Goal: Information Seeking & Learning: Learn about a topic

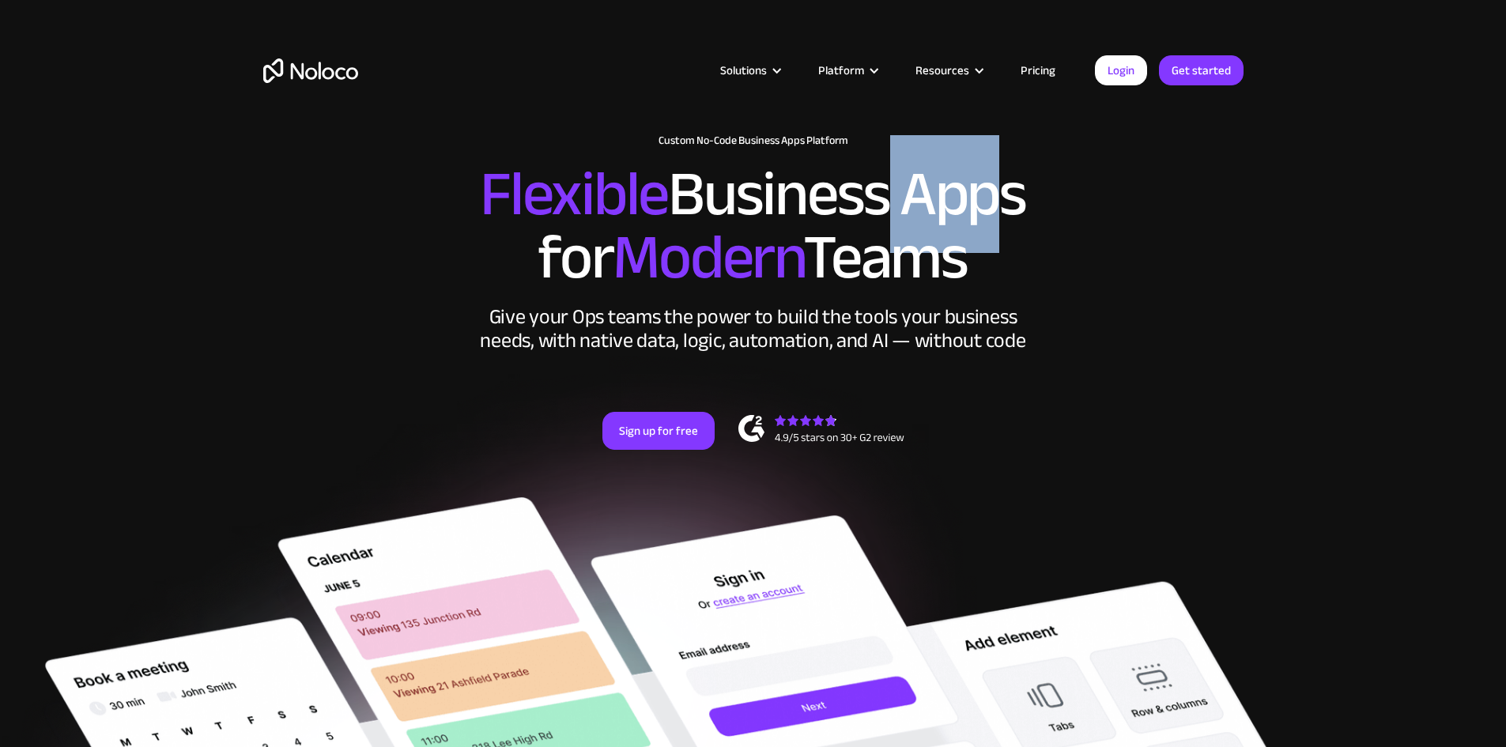
drag, startPoint x: 962, startPoint y: 227, endPoint x: 973, endPoint y: 229, distance: 10.4
click at [973, 229] on h2 "Flexible Business Apps for Modern Teams" at bounding box center [753, 226] width 980 height 127
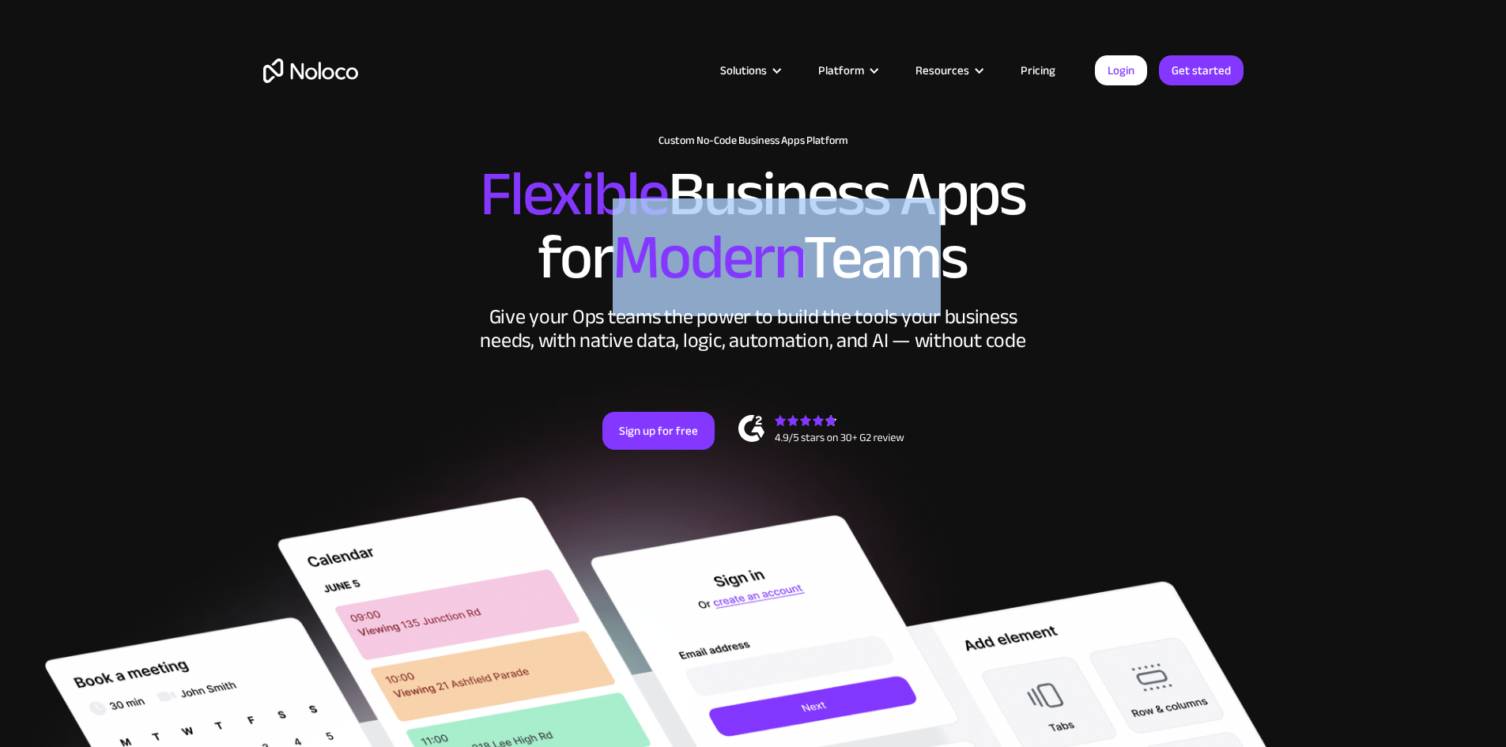
drag, startPoint x: 639, startPoint y: 275, endPoint x: 961, endPoint y: 292, distance: 323.0
click at [959, 289] on h2 "Flexible Business Apps for Modern Teams" at bounding box center [753, 226] width 980 height 127
click at [961, 289] on h2 "Flexible Business Apps for Modern Teams" at bounding box center [753, 226] width 980 height 127
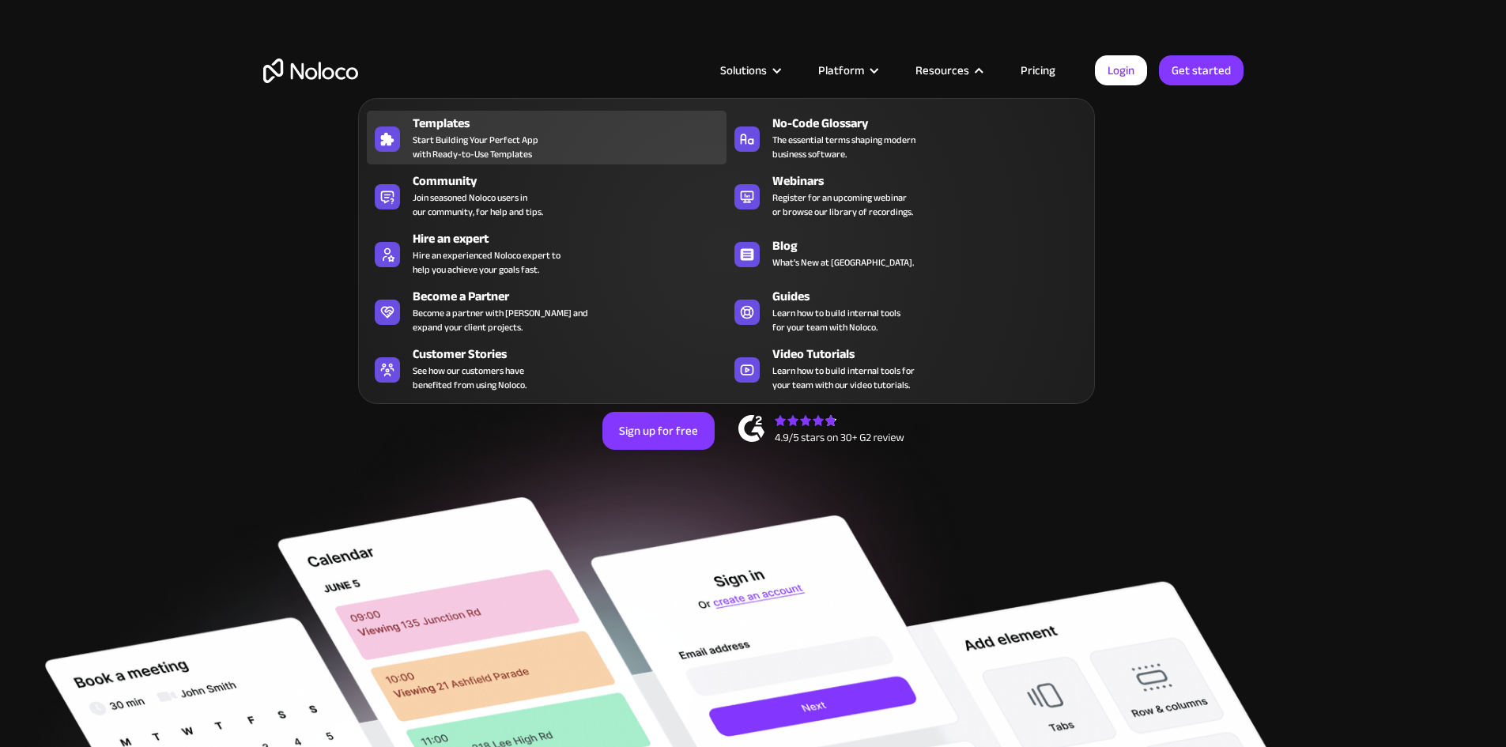
click at [531, 141] on span "Start Building Your Perfect App with Ready-to-Use Templates" at bounding box center [476, 147] width 126 height 28
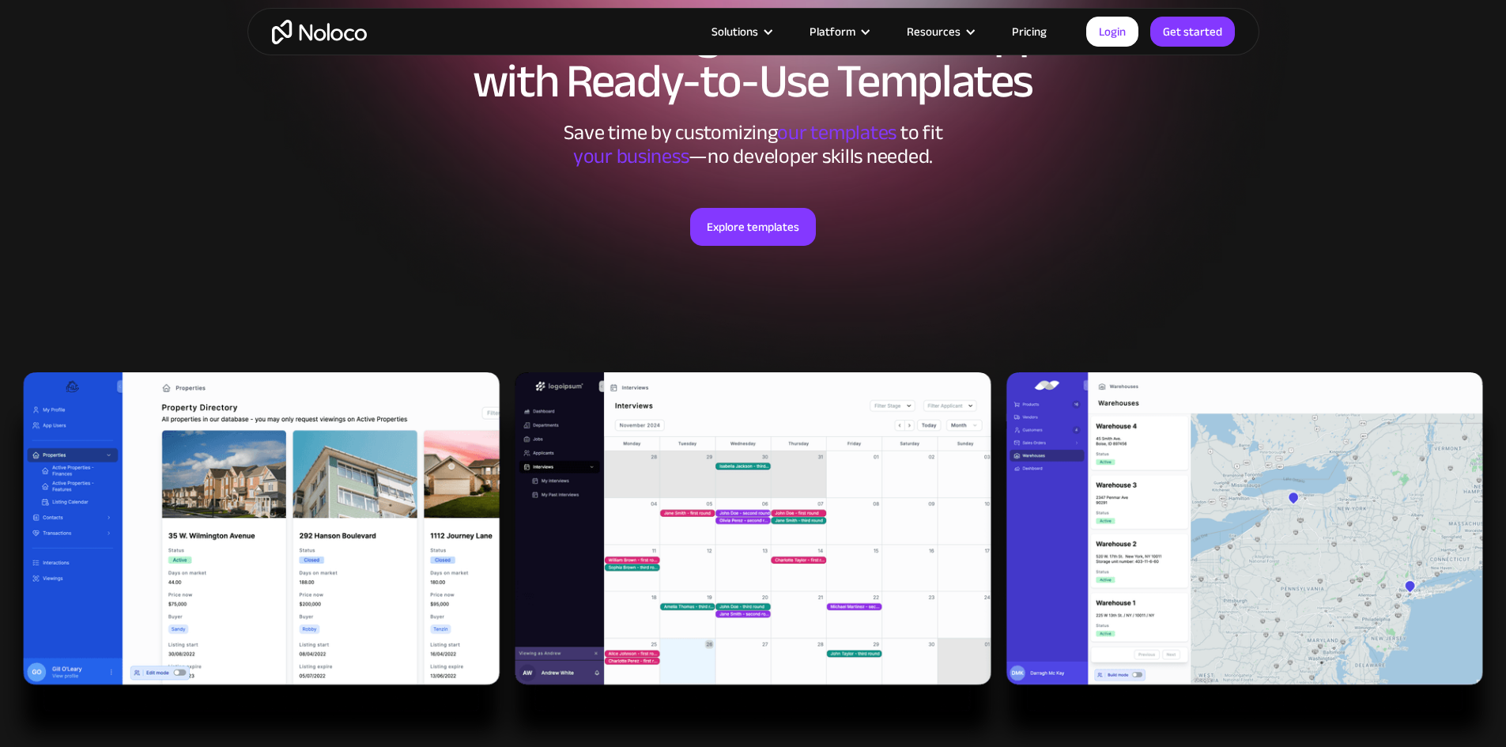
scroll to position [158, 0]
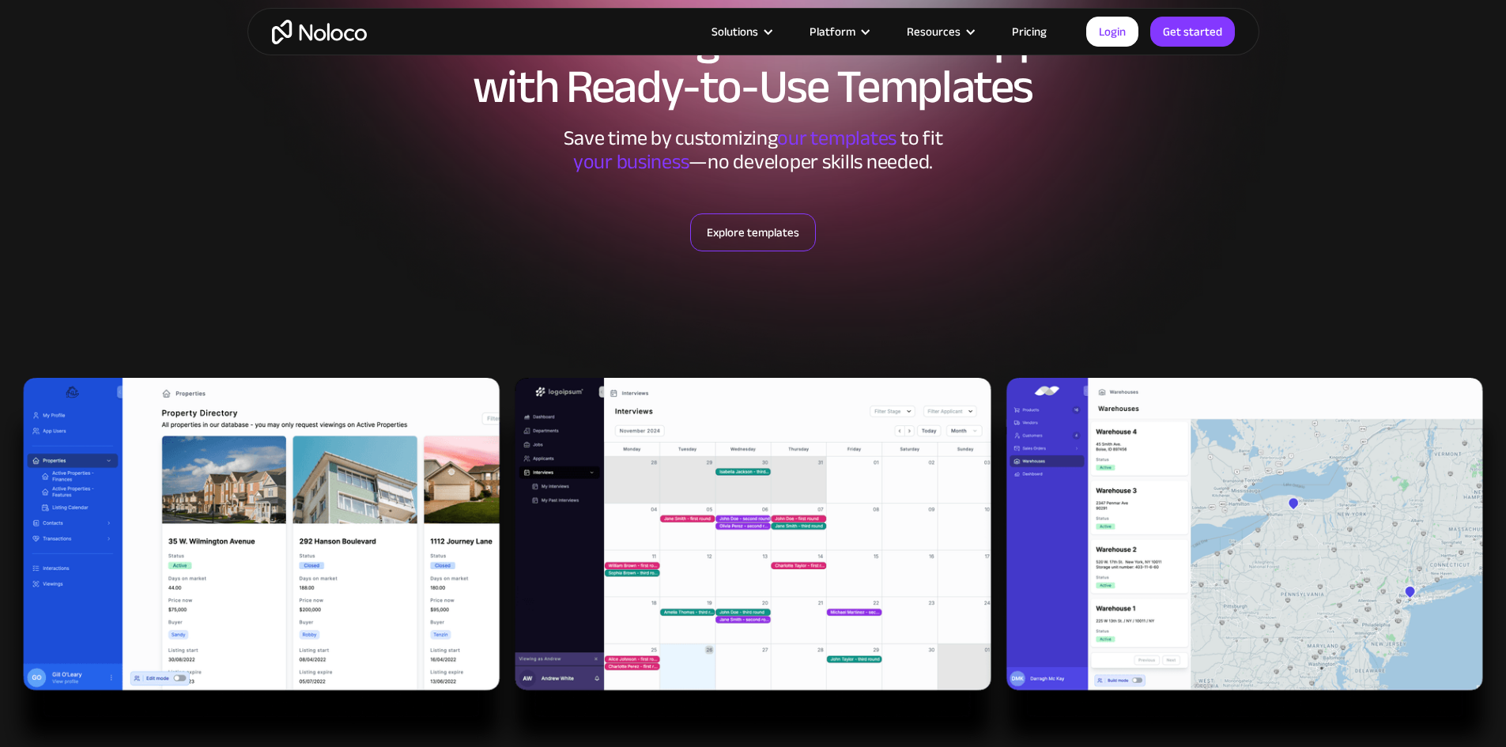
click at [739, 234] on link "Explore templates" at bounding box center [753, 232] width 126 height 38
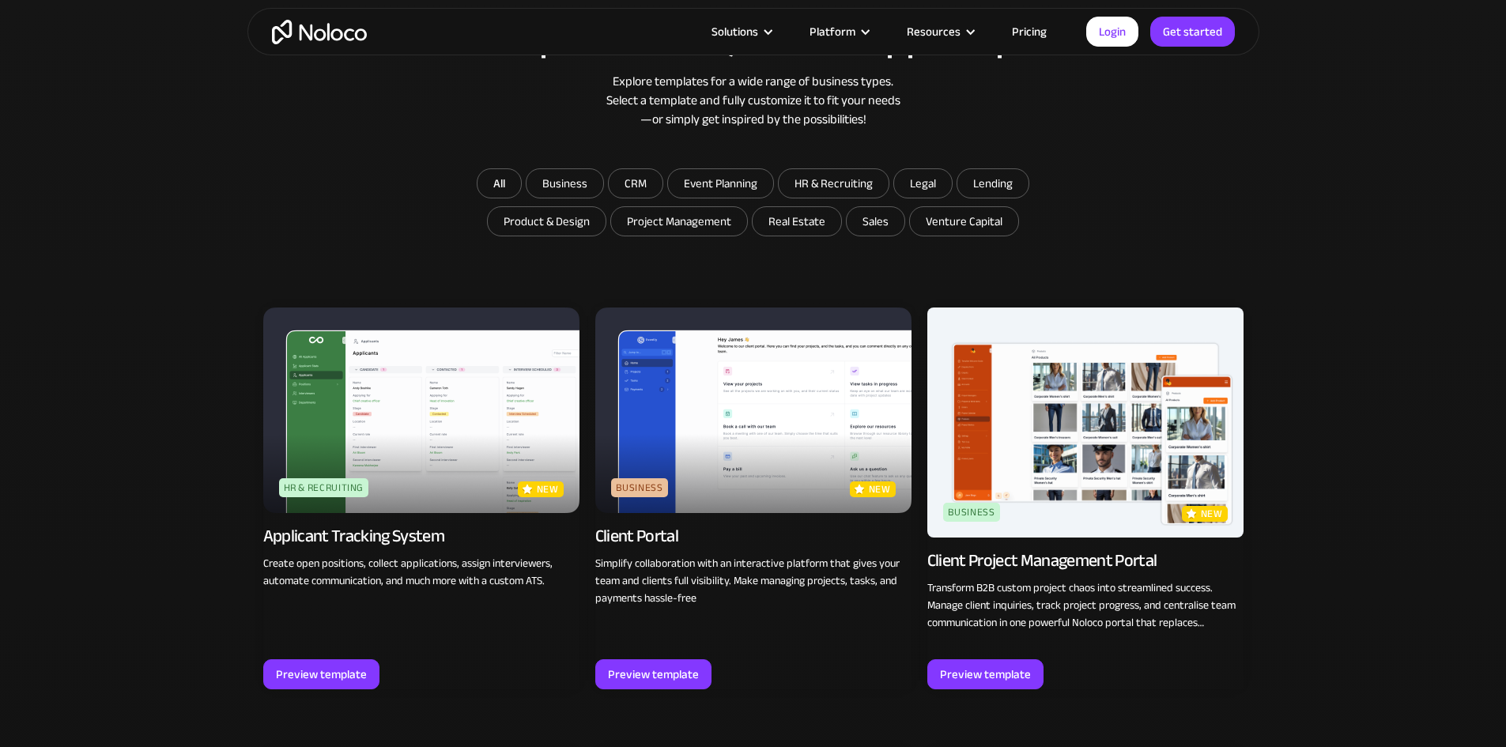
scroll to position [939, 0]
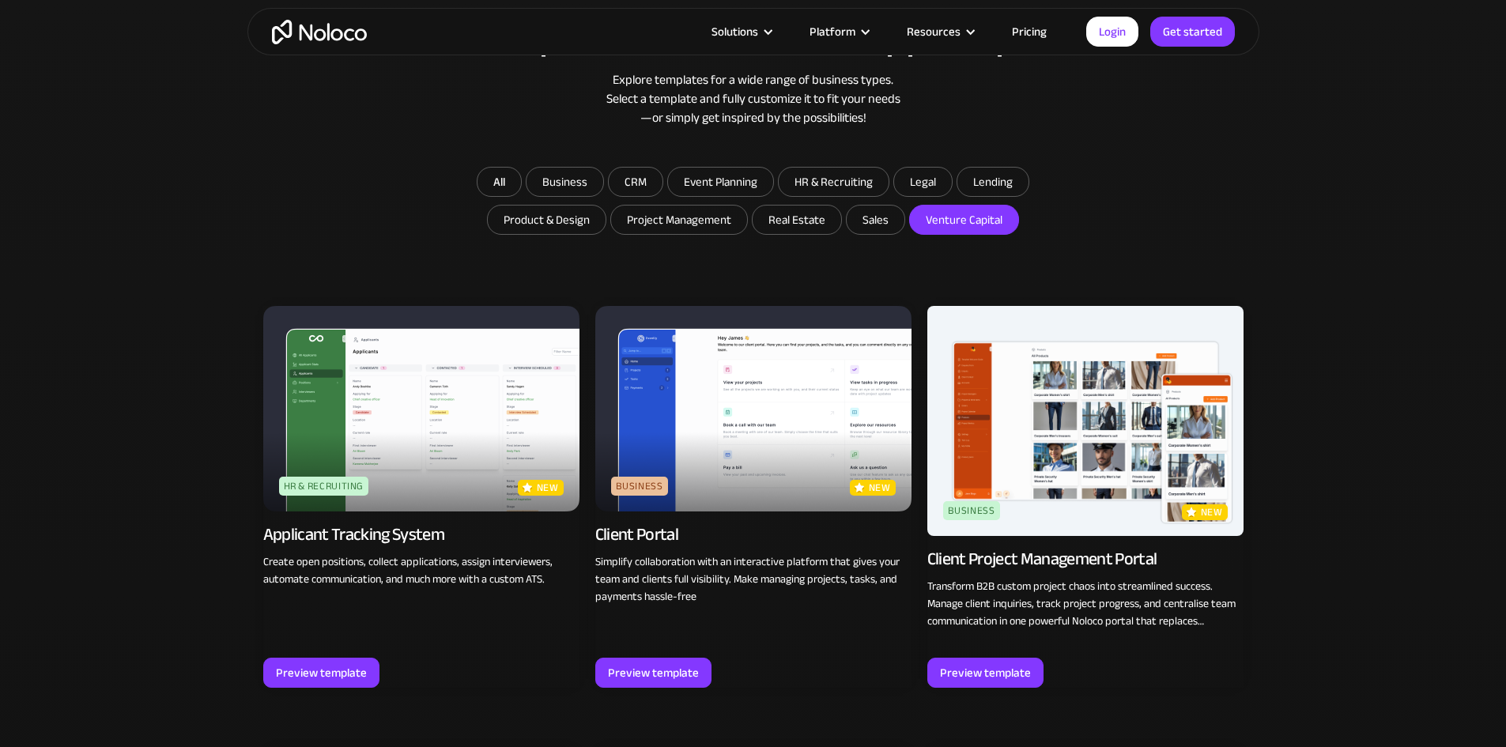
click at [920, 224] on input "Venture Capital" at bounding box center [964, 220] width 108 height 28
checkbox input "true"
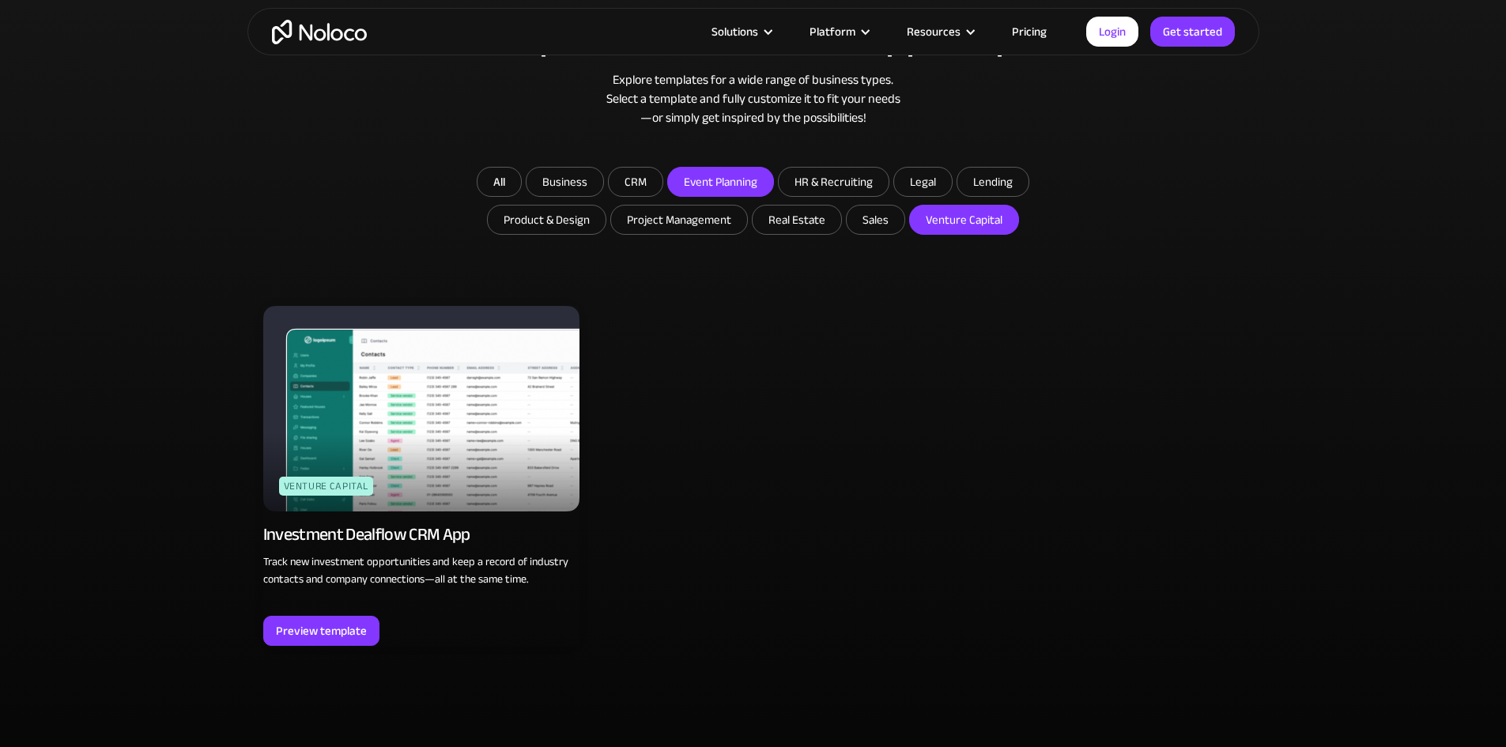
click at [760, 192] on input "Event Planning" at bounding box center [720, 182] width 105 height 28
checkbox input "true"
